Goal: Complete application form

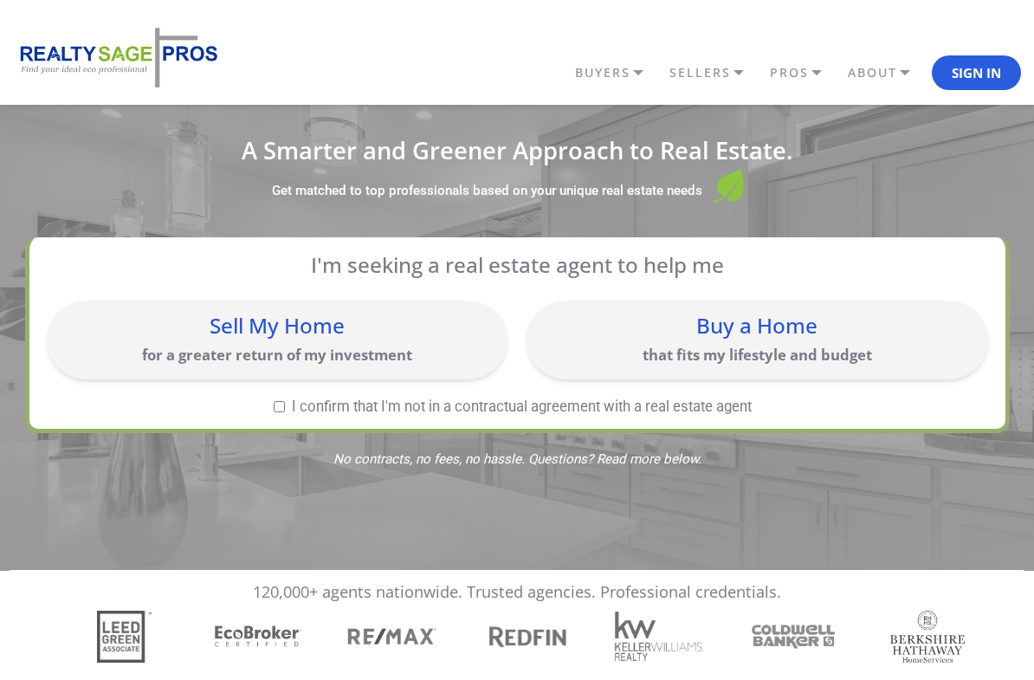
click at [770, 336] on div "Buy a Home" at bounding box center [757, 325] width 444 height 21
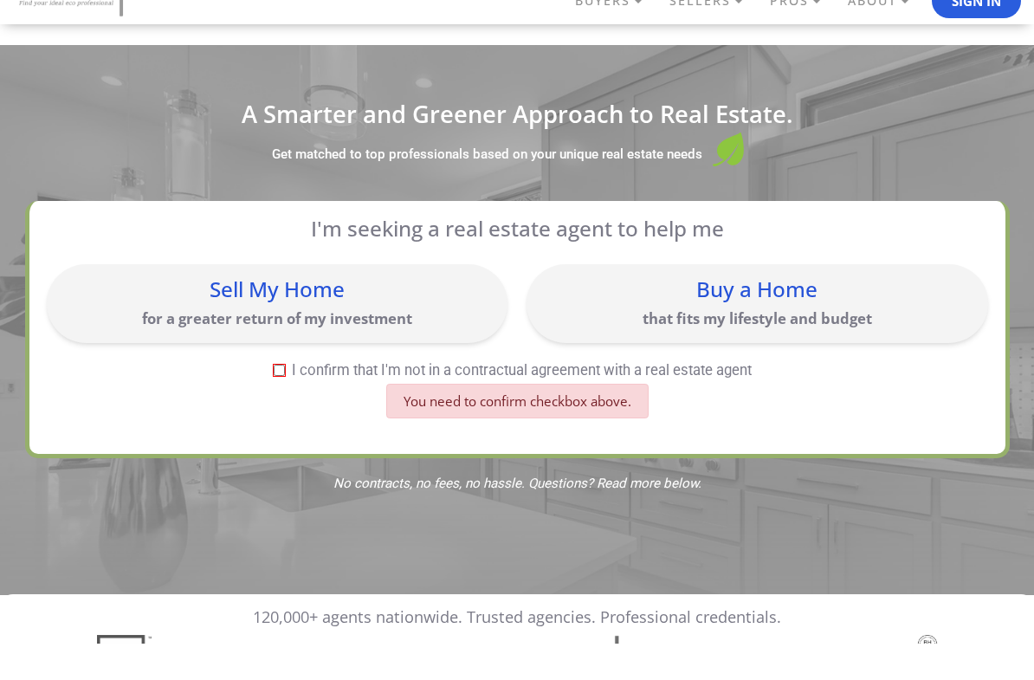
scroll to position [34, 0]
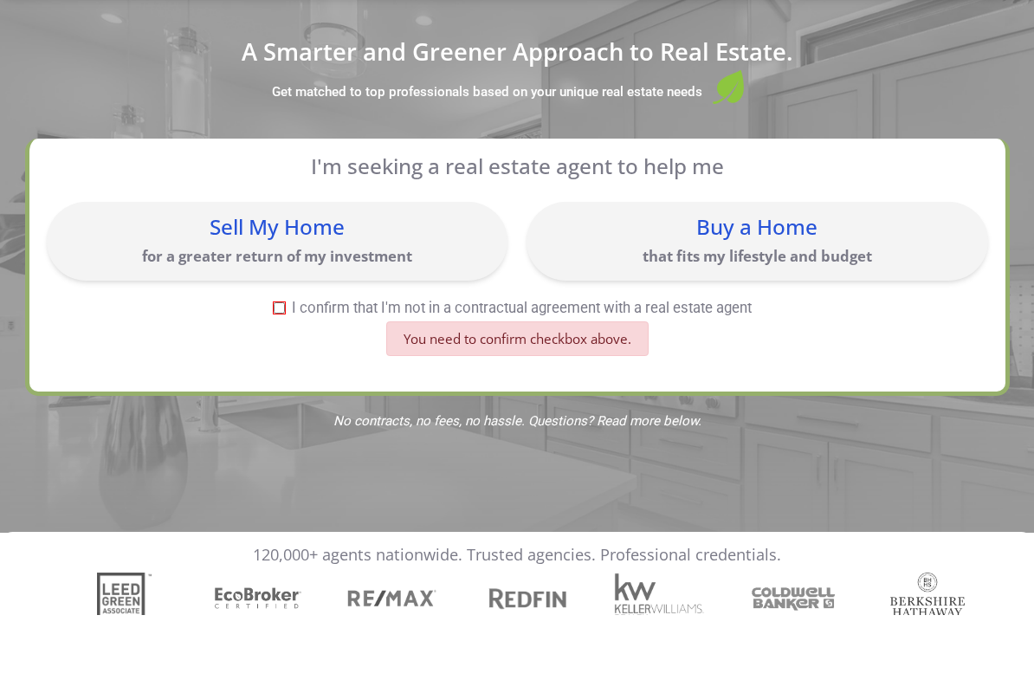
click at [265, 366] on label "I confirm that I'm not in a contractual agreement with a real estate agent" at bounding box center [513, 373] width 933 height 15
click at [274, 367] on input "I confirm that I'm not in a contractual agreement with a real estate agent" at bounding box center [279, 372] width 11 height 11
checkbox input "true"
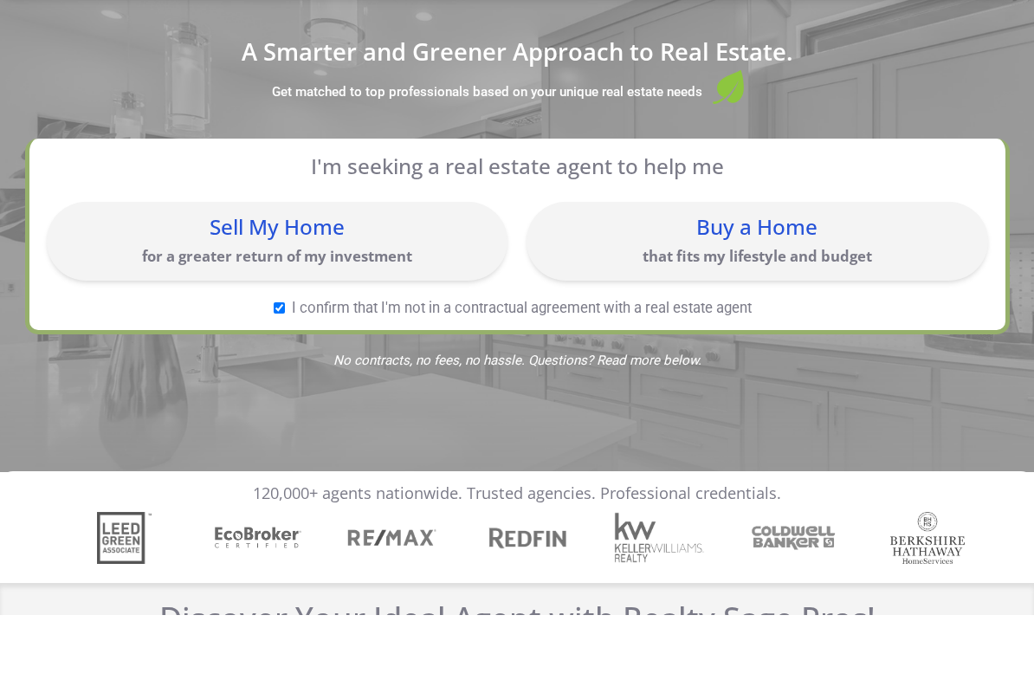
click at [818, 275] on div "Buy a Home that fits my lifestyle and budget" at bounding box center [757, 305] width 444 height 61
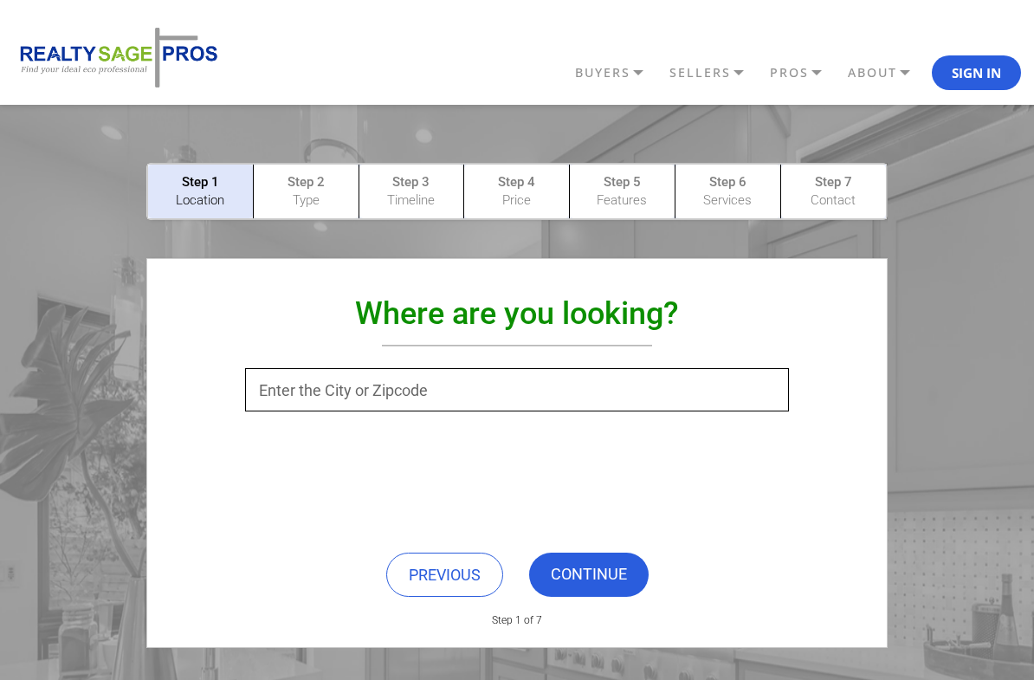
click at [716, 379] on input "text" at bounding box center [516, 389] width 543 height 43
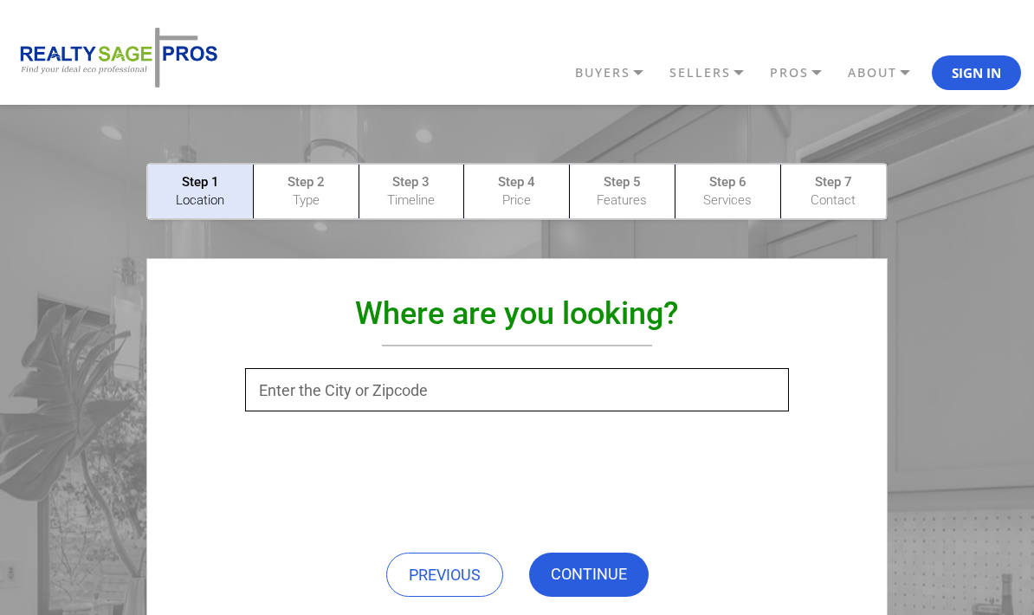
click at [545, 390] on input "text" at bounding box center [516, 389] width 543 height 43
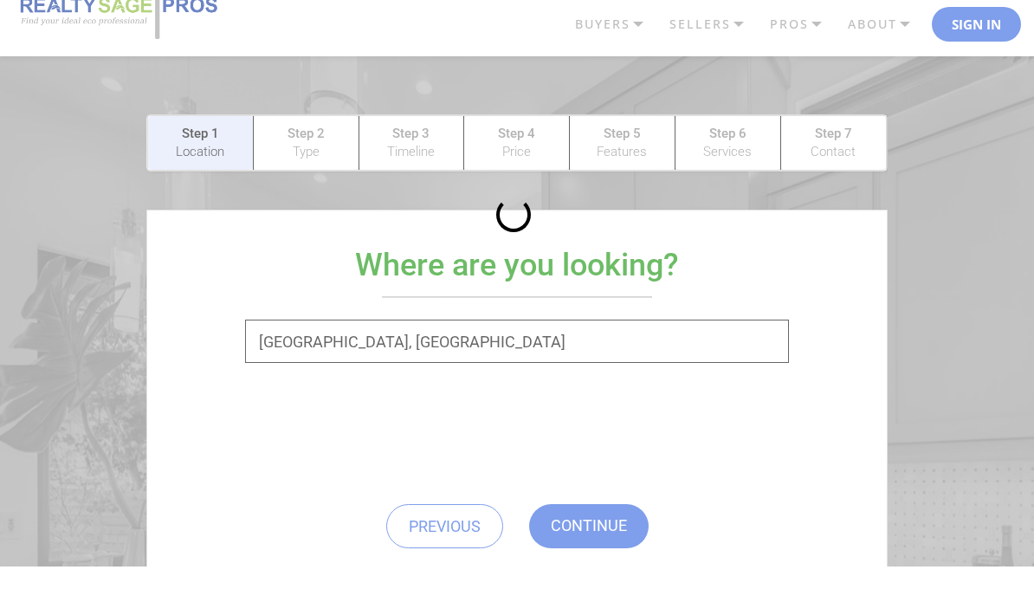
scroll to position [49, 0]
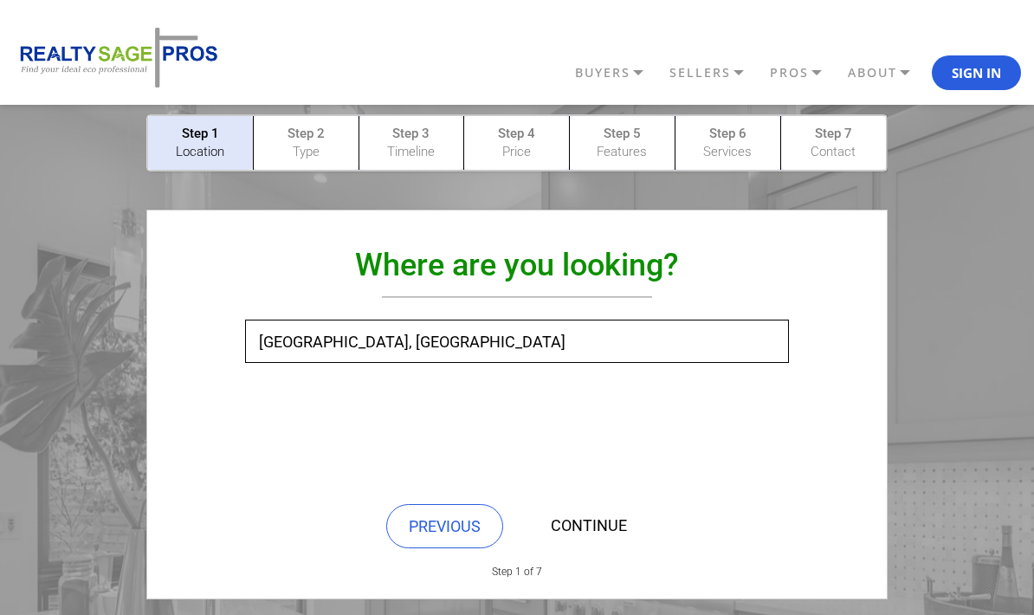
click at [600, 534] on link "CONTINUE" at bounding box center [589, 526] width 120 height 44
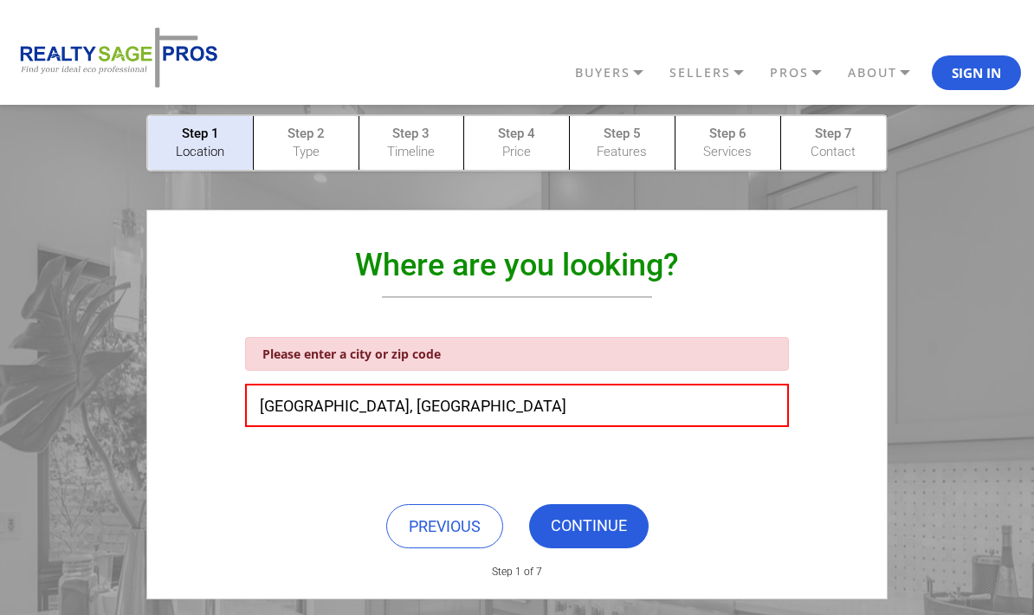
click at [619, 350] on div "Please enter a city or zip code" at bounding box center [516, 354] width 543 height 34
click at [370, 412] on input "[GEOGRAPHIC_DATA], [GEOGRAPHIC_DATA]" at bounding box center [516, 405] width 543 height 43
click at [436, 353] on div "Please enter a city or zip code" at bounding box center [516, 354] width 543 height 34
click at [596, 538] on link "CONTINUE" at bounding box center [589, 526] width 120 height 44
click at [530, 358] on div "Please enter a city or zip code" at bounding box center [516, 354] width 543 height 34
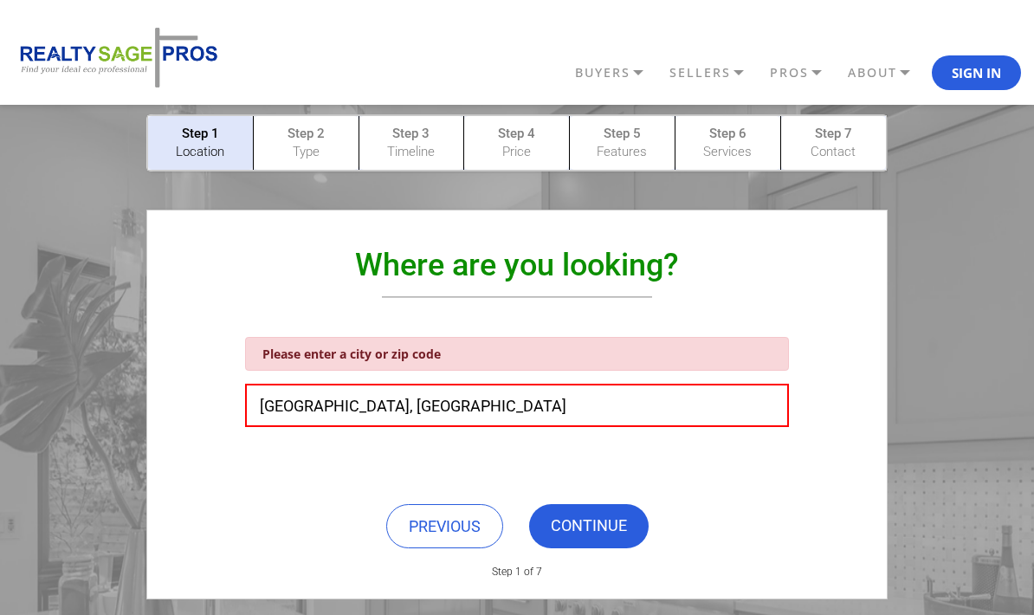
click at [363, 409] on input "[GEOGRAPHIC_DATA], [GEOGRAPHIC_DATA]" at bounding box center [516, 405] width 543 height 43
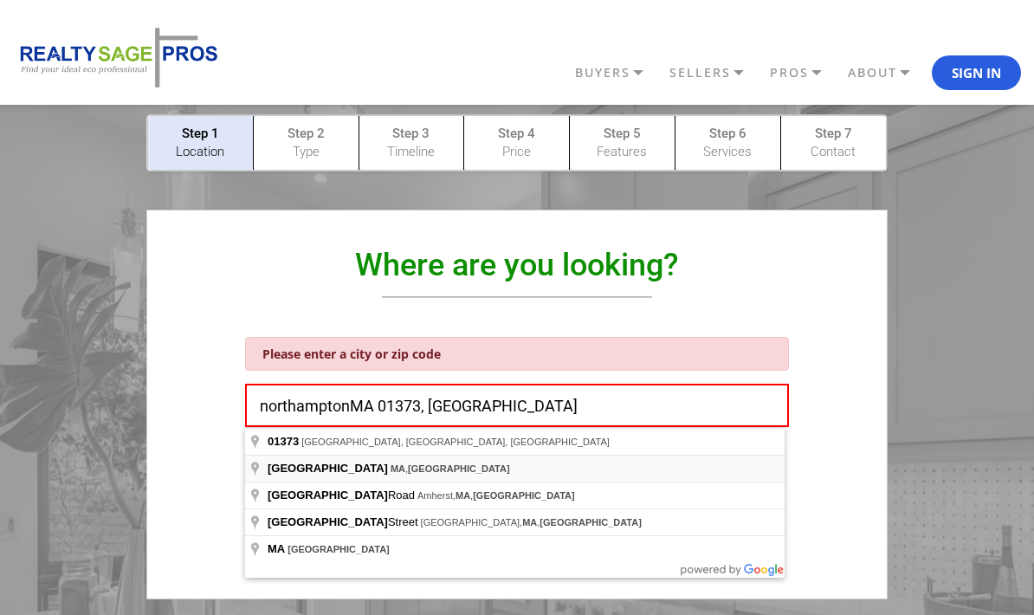
type input "[GEOGRAPHIC_DATA], [GEOGRAPHIC_DATA], [GEOGRAPHIC_DATA]"
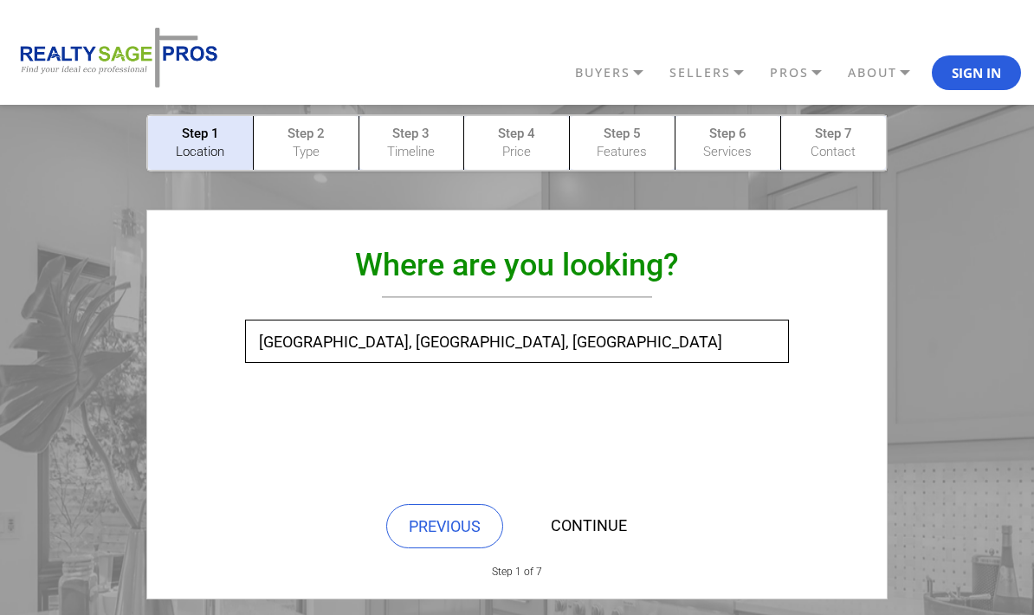
click at [599, 533] on link "CONTINUE" at bounding box center [589, 526] width 120 height 44
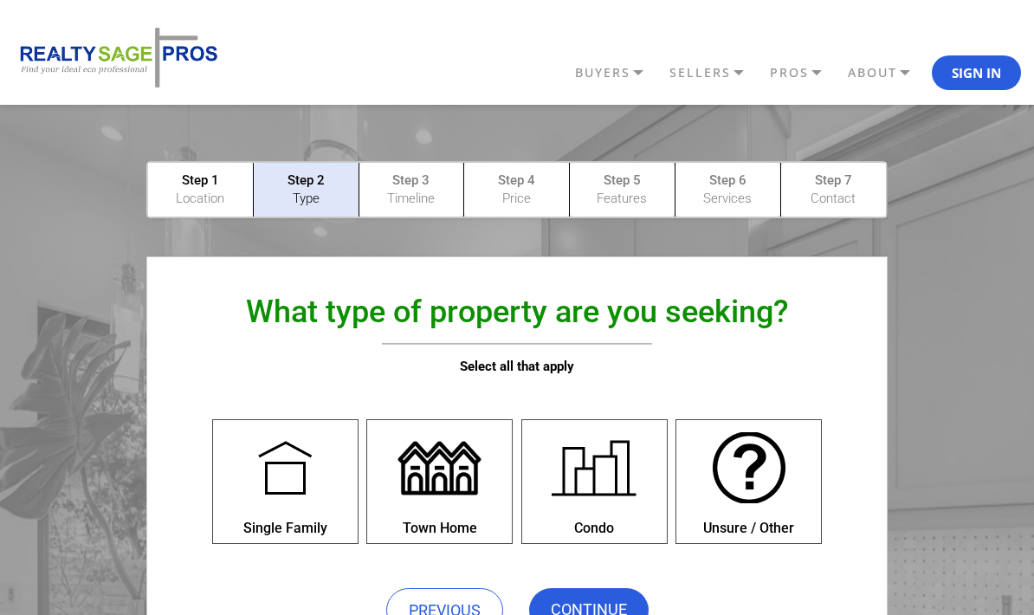
scroll to position [0, 0]
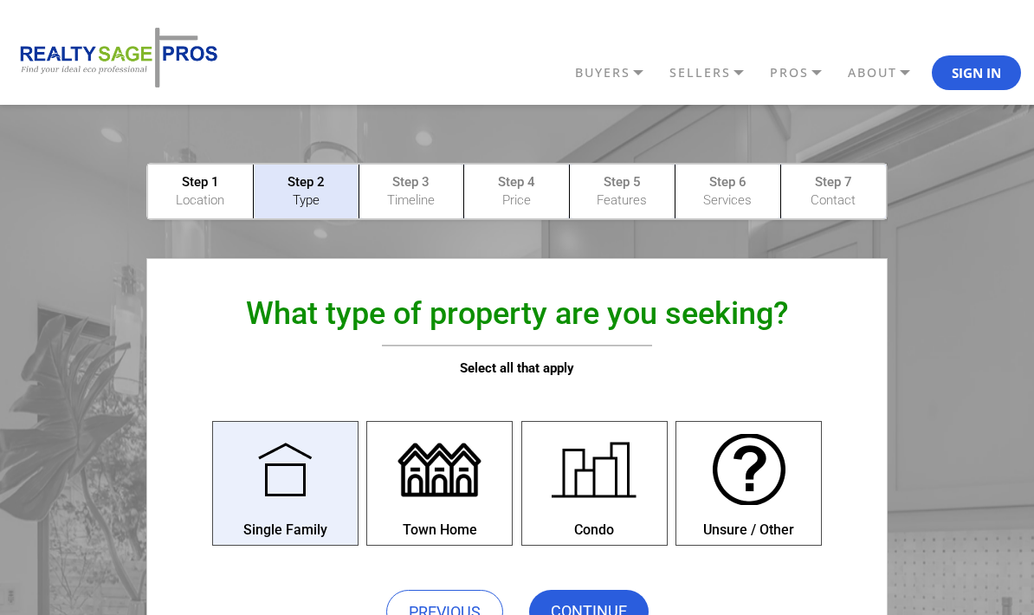
click at [257, 482] on div at bounding box center [284, 469] width 95 height 95
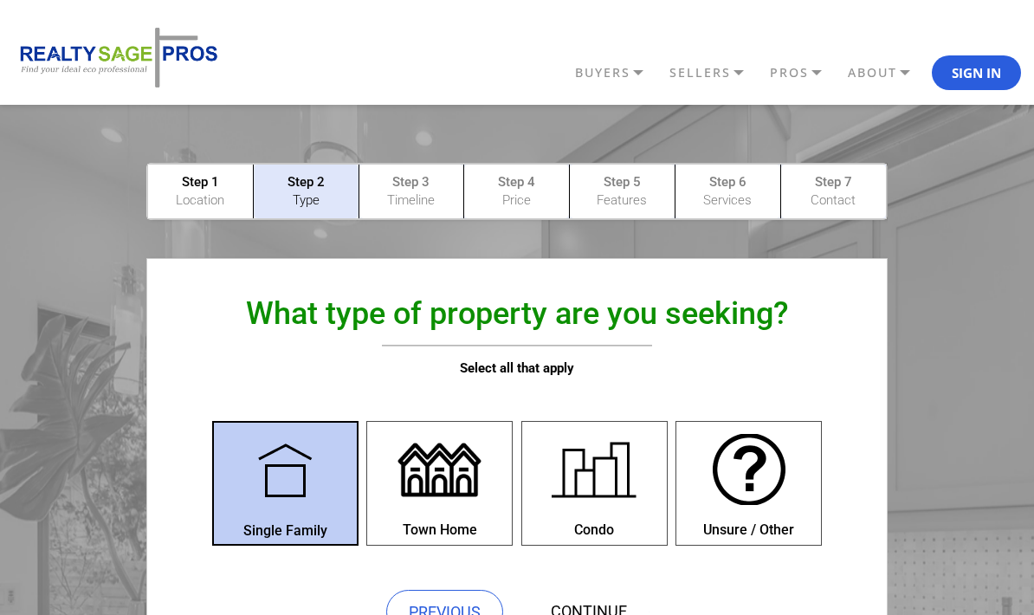
click at [599, 613] on link "CONTINUE" at bounding box center [589, 612] width 120 height 44
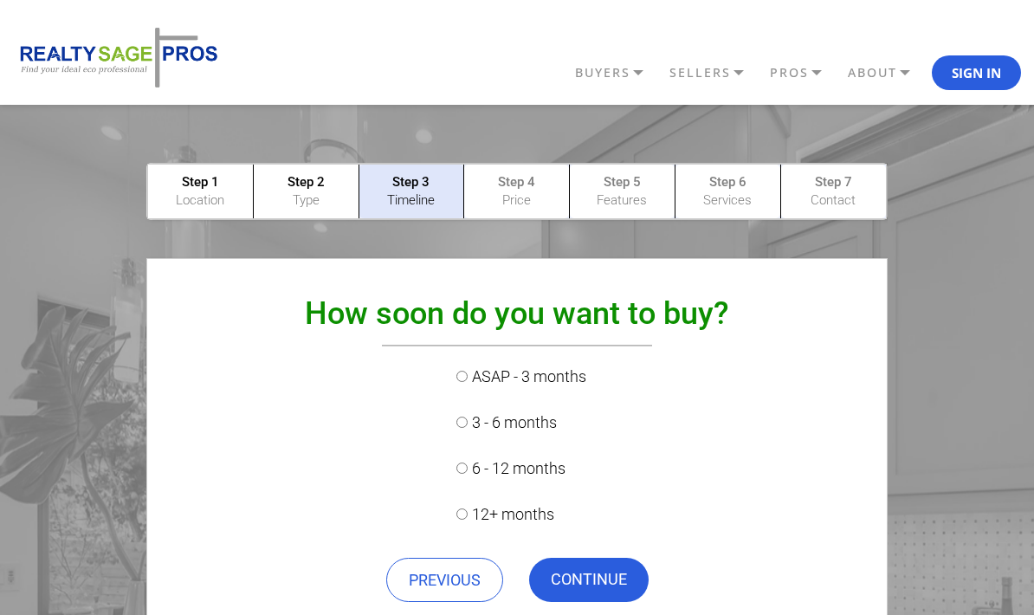
click at [462, 473] on input "6 - 12 months" at bounding box center [461, 468] width 11 height 11
radio input "true"
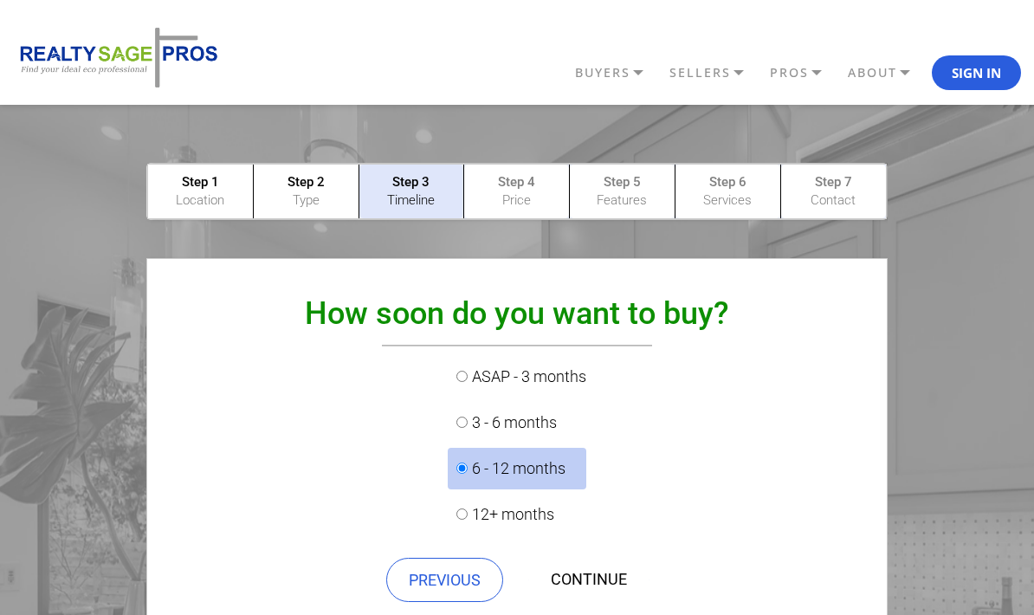
click at [594, 590] on link "CONTINUE" at bounding box center [589, 580] width 120 height 44
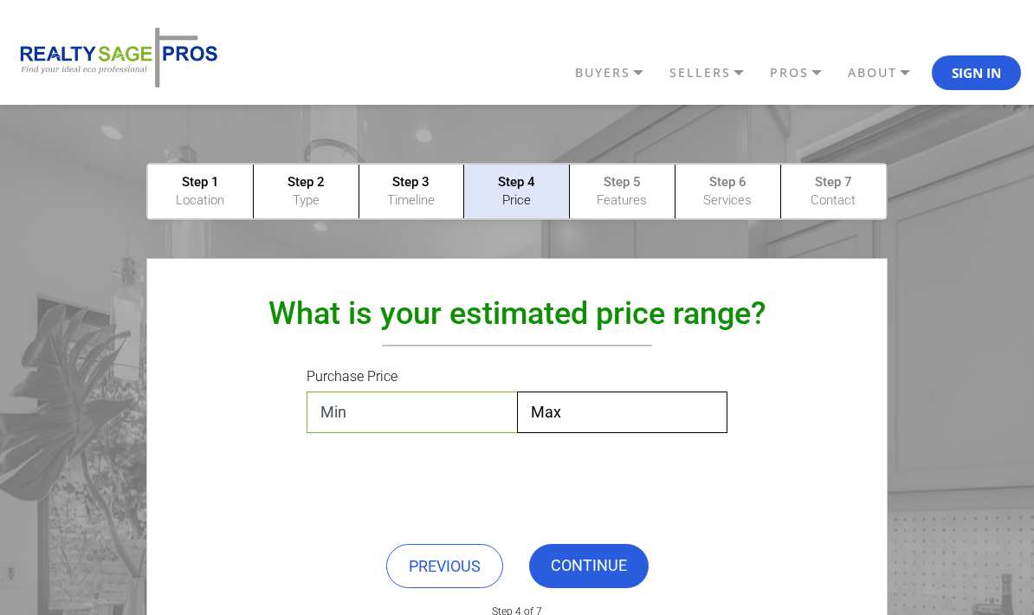
click at [467, 420] on select "Min $0 $50,000 $100,000 $200,000 $300,000 $400,000 $500,000 $600,000 $700,000 $…" at bounding box center [412, 412] width 211 height 42
select select "$200,000"
click at [639, 411] on select "Max $50,000 $100,000 $200,000 $300,000 $400,000 $500,000 $600,000 $700,000 $800…" at bounding box center [622, 412] width 211 height 42
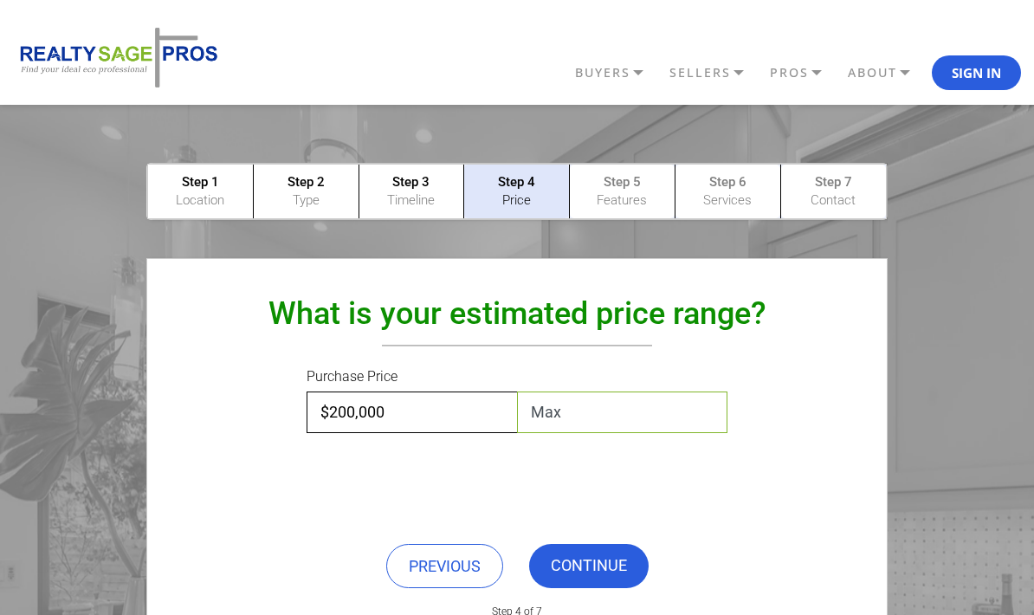
select select "$700,000"
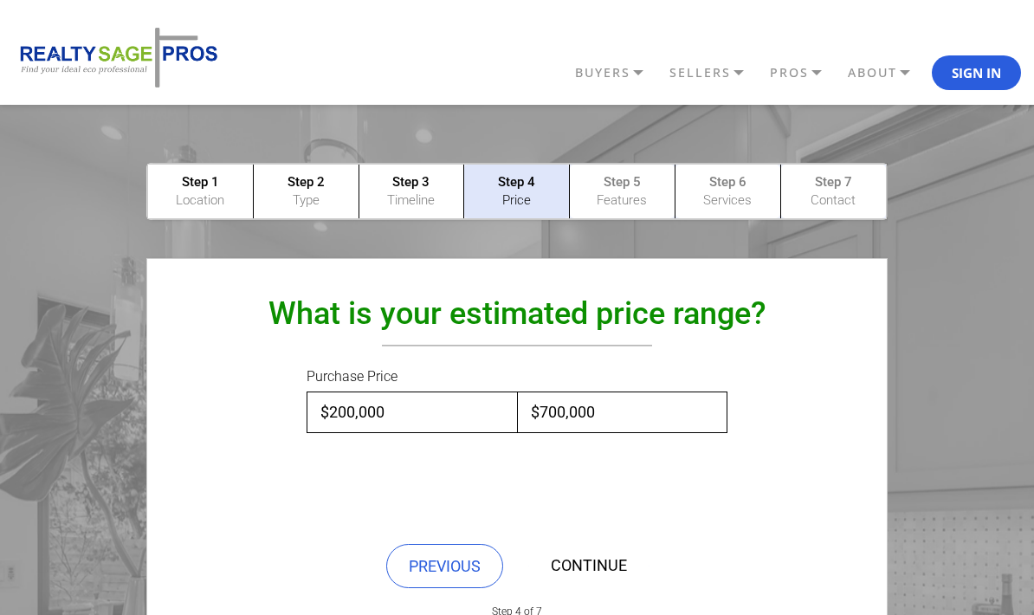
click at [596, 562] on link "CONTINUE" at bounding box center [589, 566] width 120 height 44
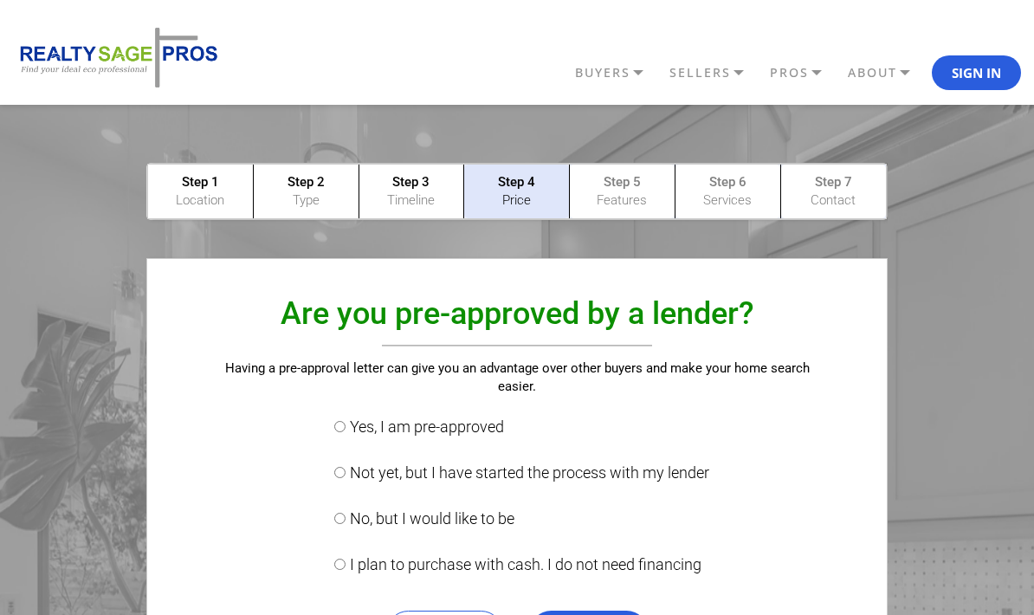
click at [334, 564] on input "I plan to purchase with cash. I do not need financing" at bounding box center [339, 564] width 11 height 11
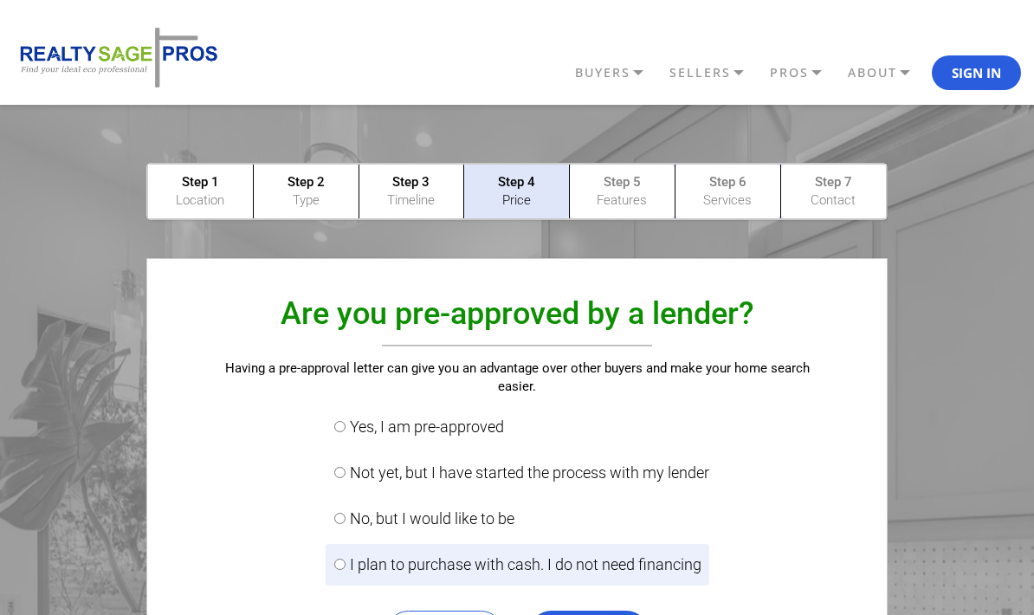
radio input "true"
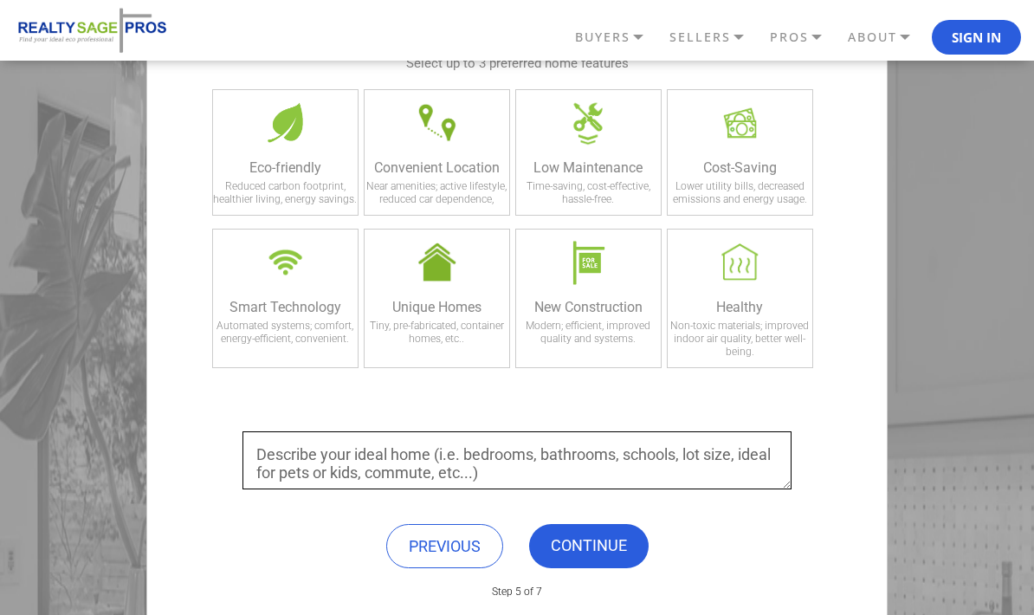
scroll to position [336, 0]
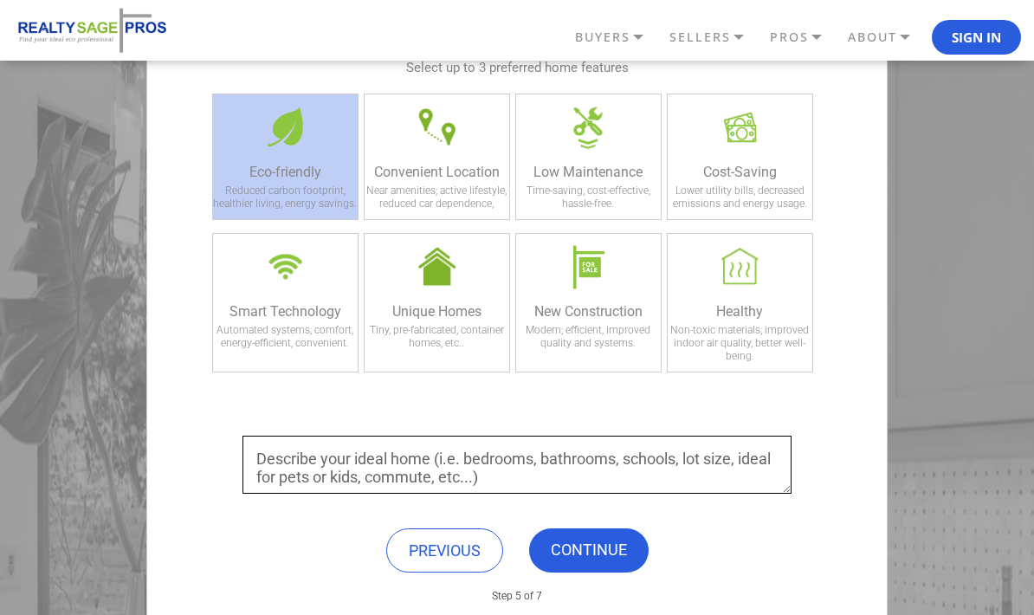
click at [288, 173] on div "Eco-friendly" at bounding box center [285, 172] width 145 height 16
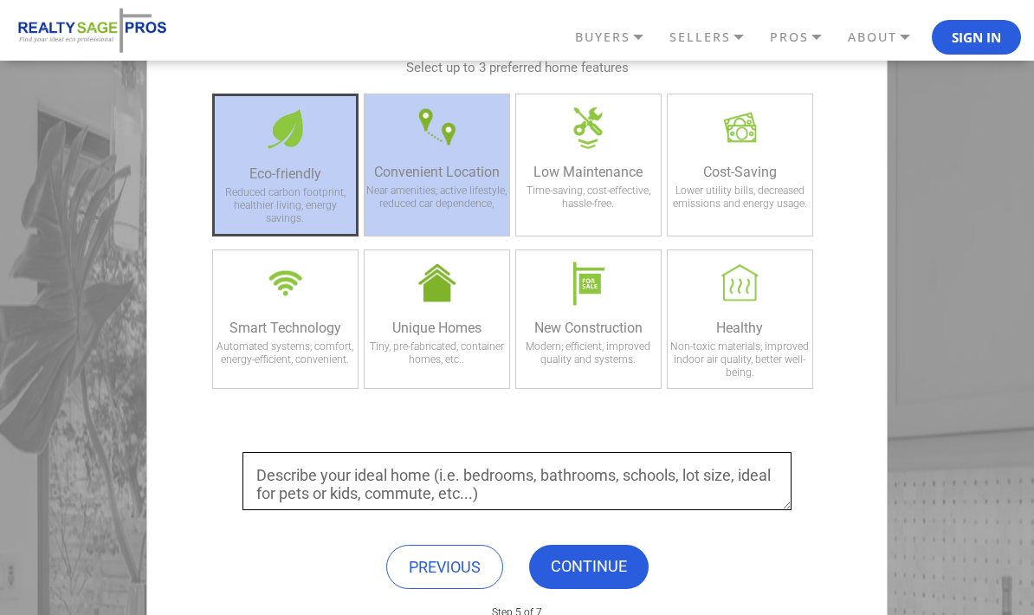
click at [431, 159] on div at bounding box center [437, 126] width 74 height 65
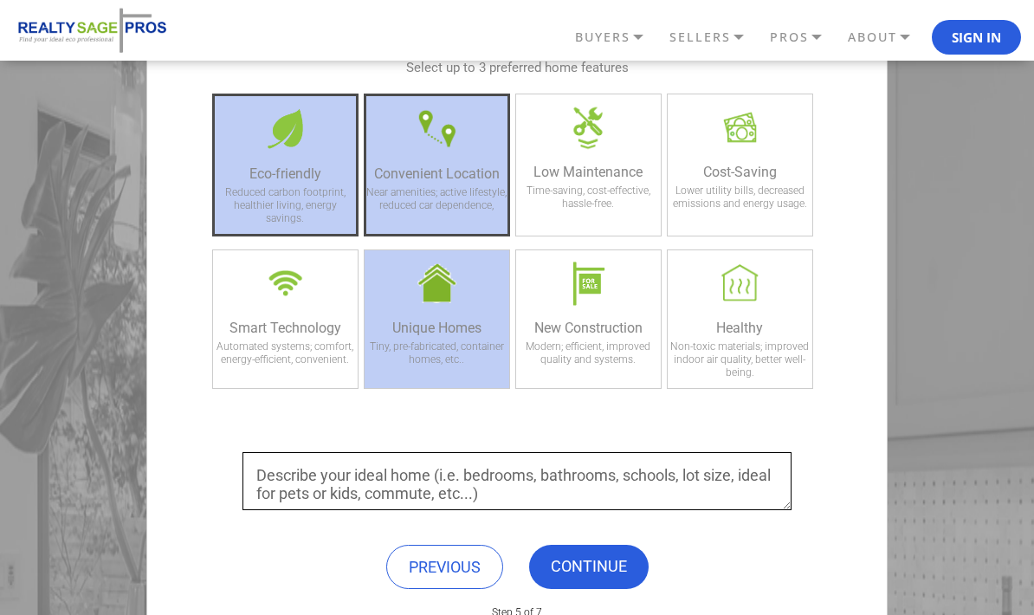
click at [439, 320] on div "Unique Homes" at bounding box center [437, 328] width 145 height 16
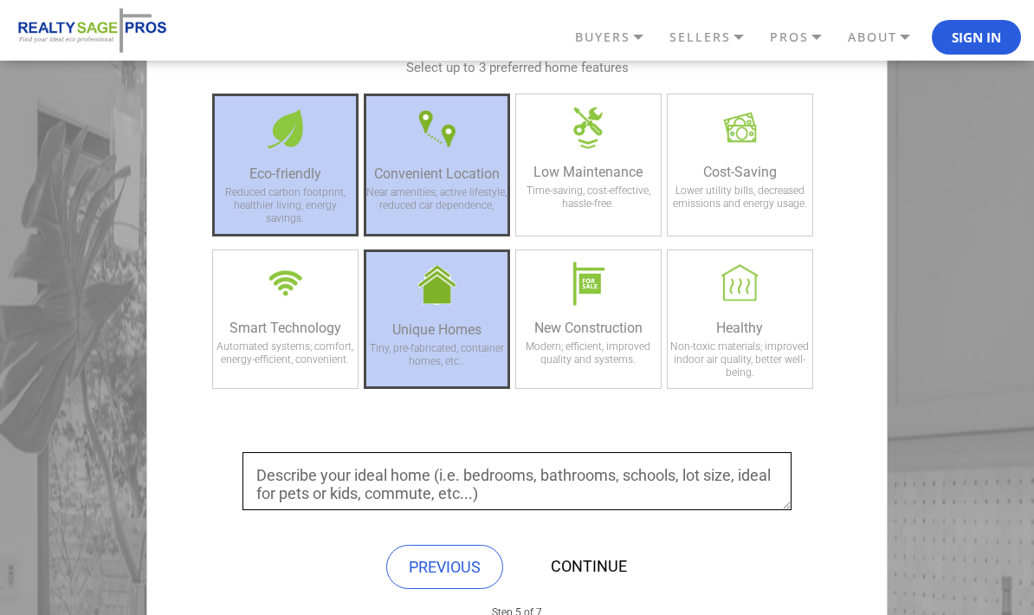
click at [580, 557] on link "CONTINUE" at bounding box center [589, 567] width 120 height 44
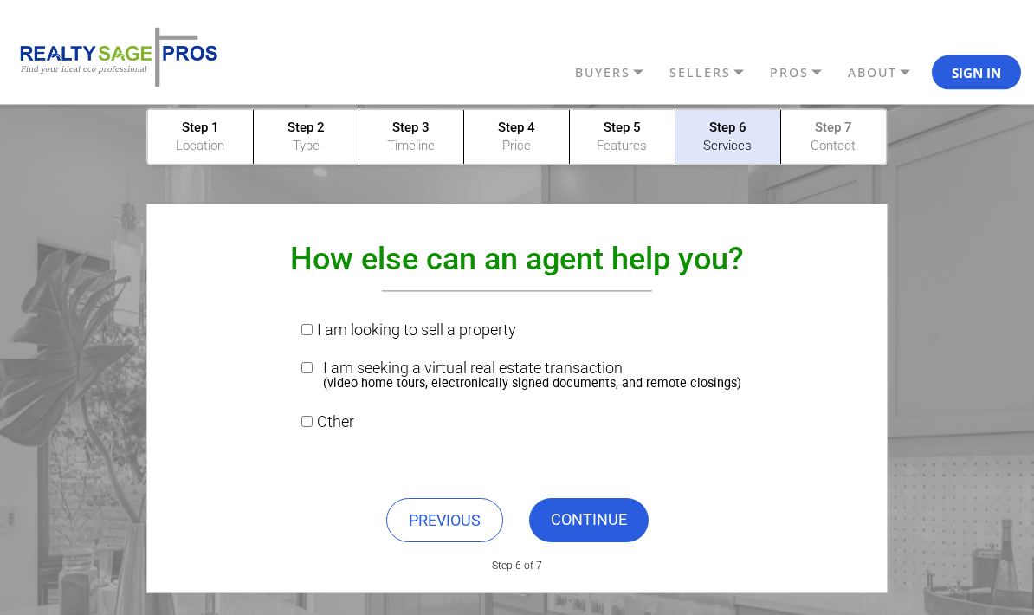
scroll to position [55, 0]
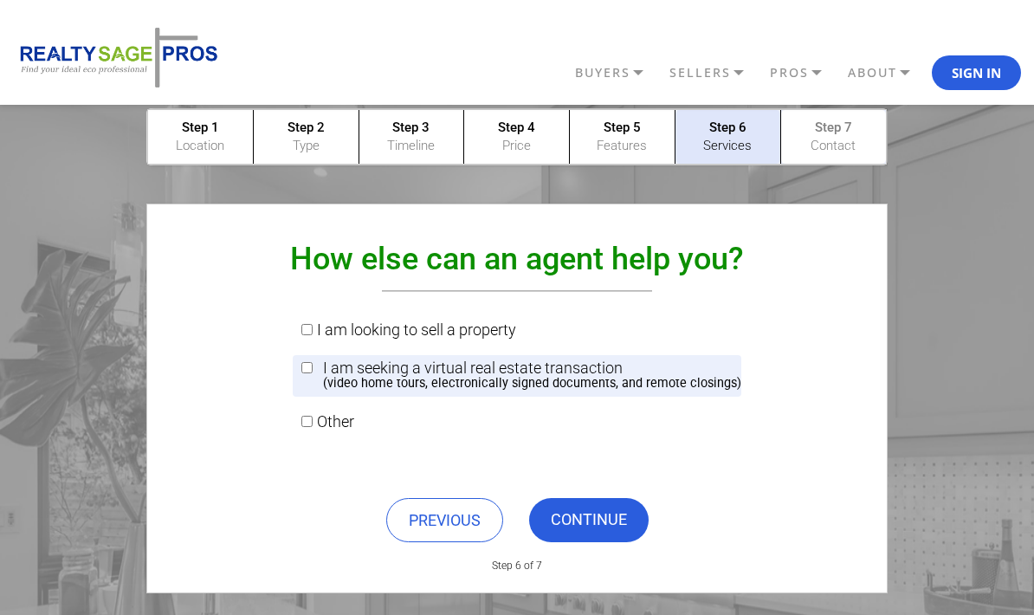
click at [304, 377] on label "I am seeking a virtual real estate transaction (video home tours, electronicall…" at bounding box center [517, 376] width 449 height 42
click at [304, 373] on input "I am seeking a virtual real estate transaction (video home tours, electronicall…" at bounding box center [306, 367] width 11 height 11
checkbox input "true"
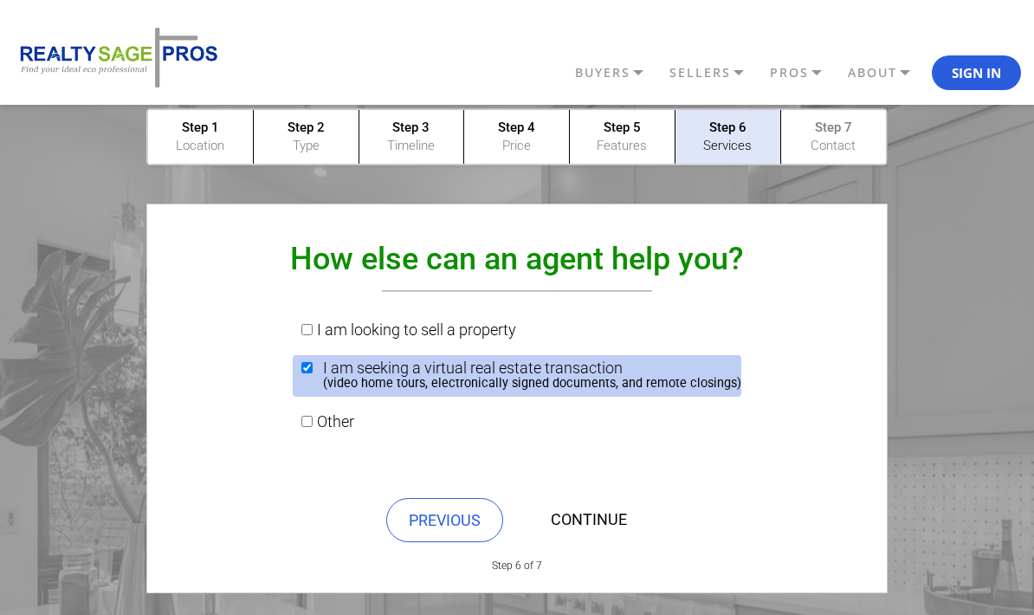
click at [597, 520] on link "CONTINUE" at bounding box center [589, 520] width 120 height 44
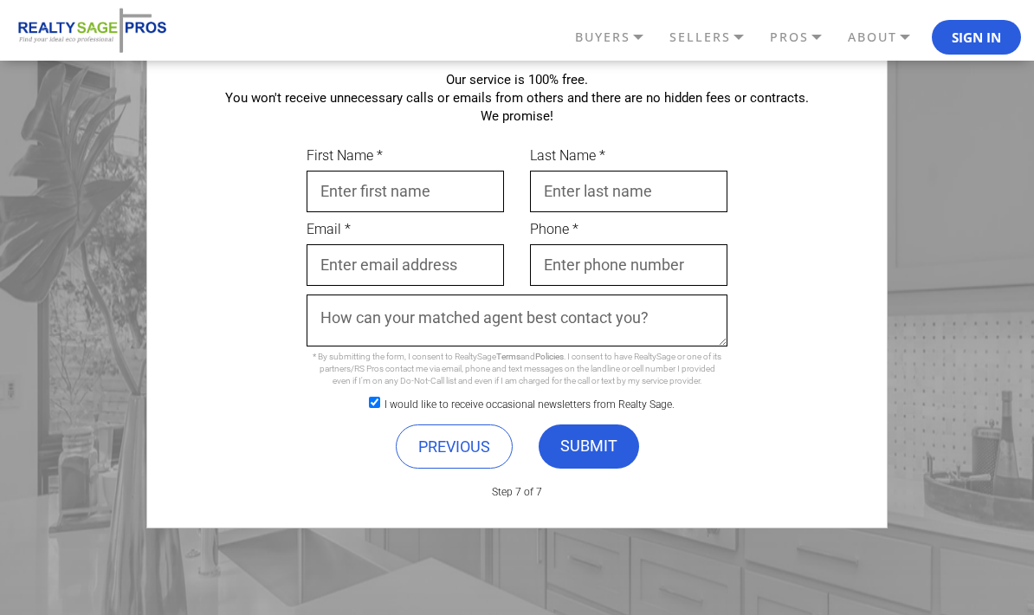
scroll to position [0, 0]
